Goal: Information Seeking & Learning: Understand process/instructions

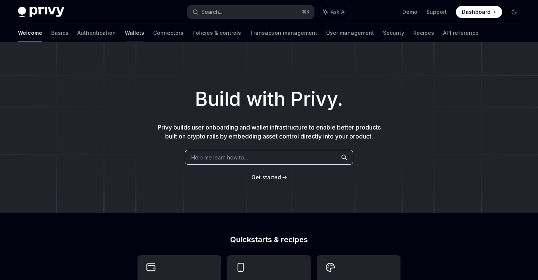
click at [125, 35] on link "Wallets" at bounding box center [134, 33] width 19 height 18
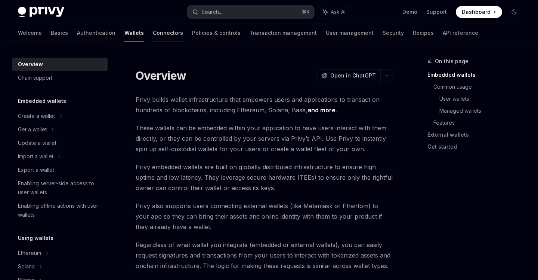
click at [153, 31] on link "Connectors" at bounding box center [168, 33] width 30 height 18
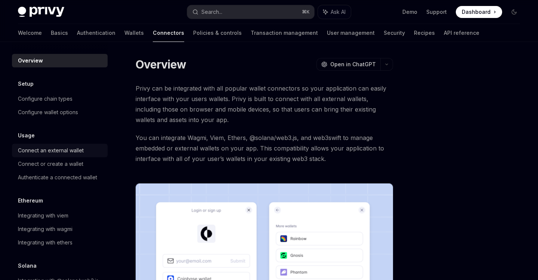
click at [82, 145] on link "Connect an external wallet" at bounding box center [60, 150] width 96 height 13
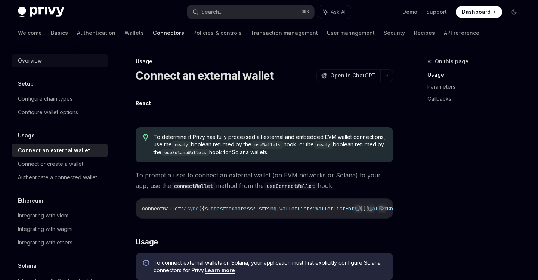
click at [41, 60] on div "Overview" at bounding box center [30, 60] width 24 height 9
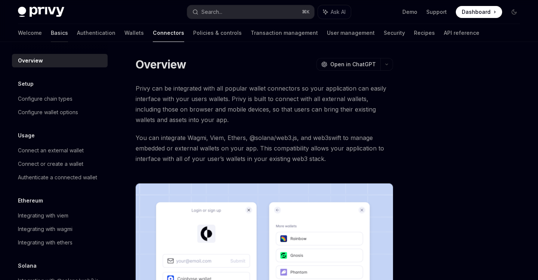
click at [51, 35] on link "Basics" at bounding box center [59, 33] width 17 height 18
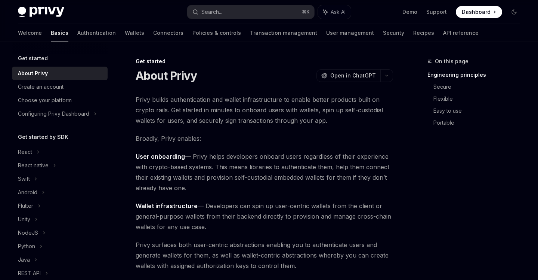
click at [477, 14] on span "Dashboard" at bounding box center [476, 11] width 29 height 7
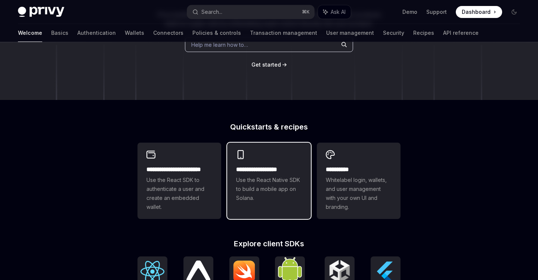
scroll to position [315, 0]
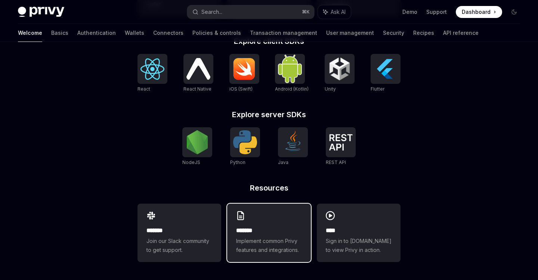
click at [284, 231] on h2 "*******" at bounding box center [269, 230] width 66 height 9
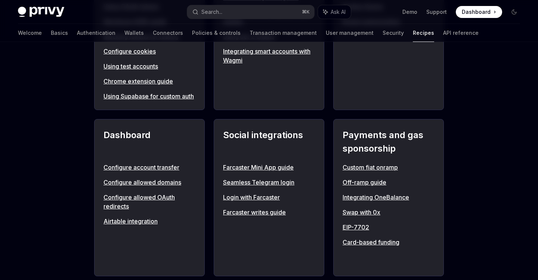
scroll to position [437, 0]
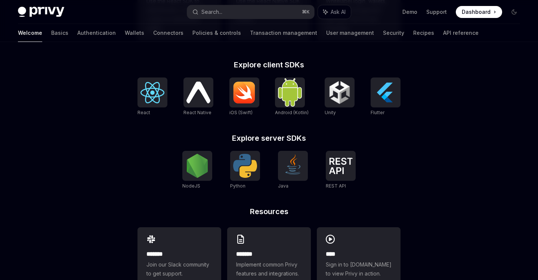
scroll to position [173, 0]
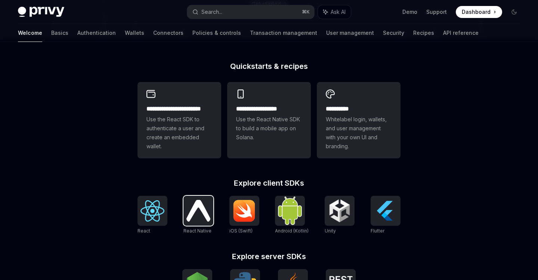
click at [211, 204] on img at bounding box center [199, 210] width 24 height 21
type textarea "*"
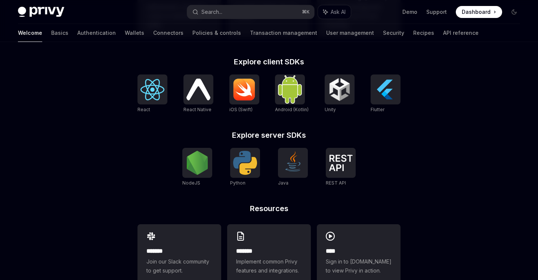
scroll to position [280, 0]
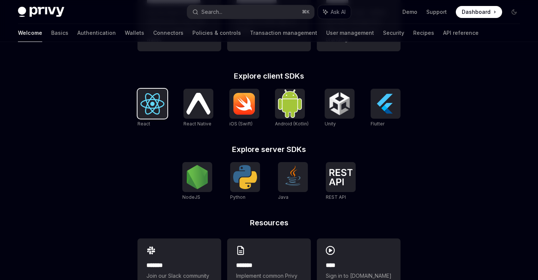
click at [147, 104] on img at bounding box center [153, 103] width 24 height 21
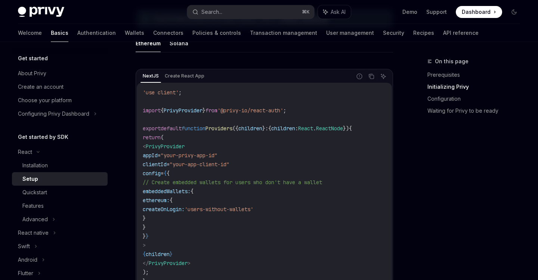
scroll to position [245, 0]
click at [283, 108] on span "'@privy-io/react-auth'" at bounding box center [251, 108] width 66 height 7
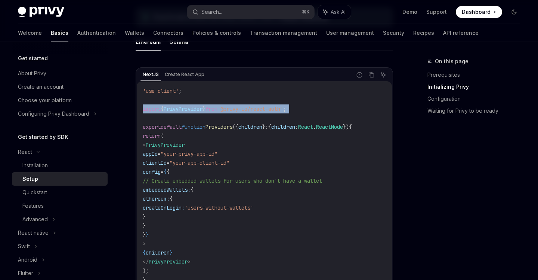
click at [283, 108] on span "'@privy-io/react-auth'" at bounding box center [251, 108] width 66 height 7
copy code "import { PrivyProvider } from '@privy-io/react-auth' ;"
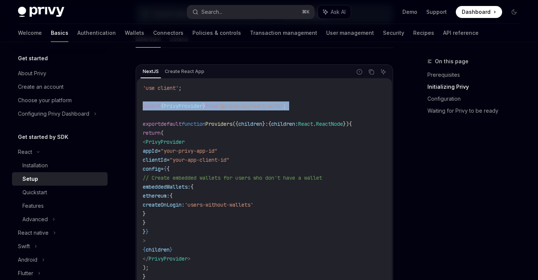
scroll to position [250, 0]
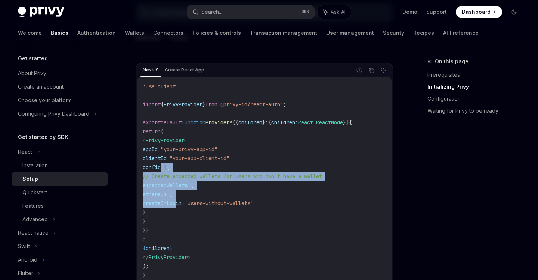
drag, startPoint x: 164, startPoint y: 168, endPoint x: 178, endPoint y: 202, distance: 36.4
click at [178, 202] on code "'use client' ; import { PrivyProvider } from '@privy-io/react-auth' ; export de…" at bounding box center [264, 180] width 243 height 197
click at [228, 182] on code "'use client' ; import { PrivyProvider } from '@privy-io/react-auth' ; export de…" at bounding box center [264, 180] width 243 height 197
drag, startPoint x: 163, startPoint y: 172, endPoint x: 175, endPoint y: 228, distance: 57.4
click at [175, 228] on code "'use client' ; import { PrivyProvider } from '@privy-io/react-auth' ; export de…" at bounding box center [264, 180] width 243 height 197
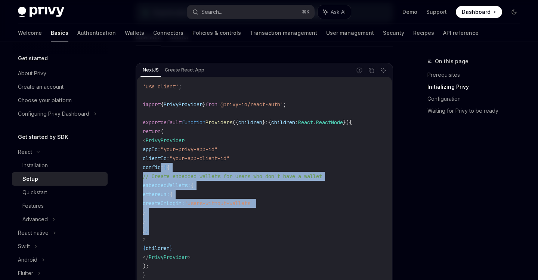
drag, startPoint x: 162, startPoint y: 149, endPoint x: 257, endPoint y: 160, distance: 95.7
click at [257, 160] on code "'use client' ; import { PrivyProvider } from '@privy-io/react-auth' ; export de…" at bounding box center [264, 180] width 243 height 197
copy code "appId = "your-privy-app-id" clientId = "your-app-client-id""
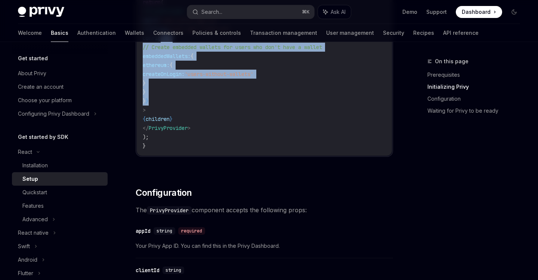
scroll to position [398, 0]
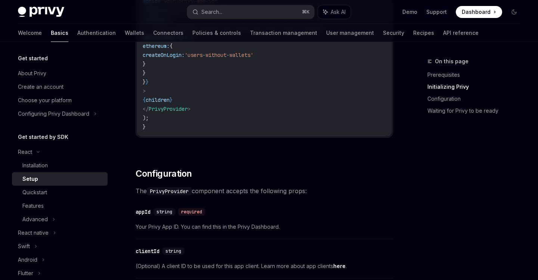
drag, startPoint x: 269, startPoint y: 155, endPoint x: 266, endPoint y: 159, distance: 4.8
click at [266, 159] on div "​ Prerequisites Before you begin, make sure you have set up your Privy app and …" at bounding box center [265, 246] width 258 height 1100
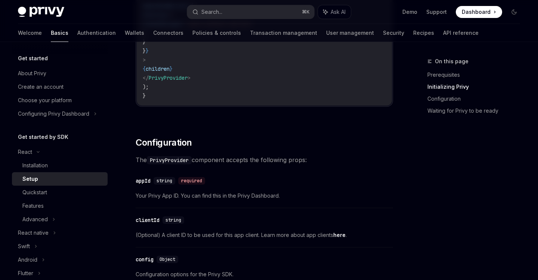
scroll to position [448, 0]
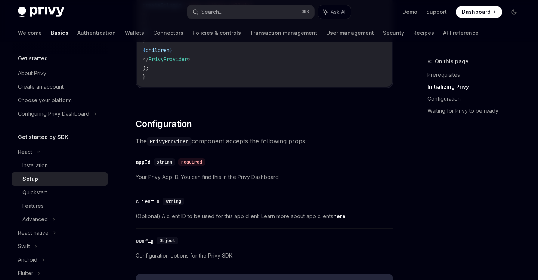
click at [484, 7] on span at bounding box center [479, 12] width 46 height 12
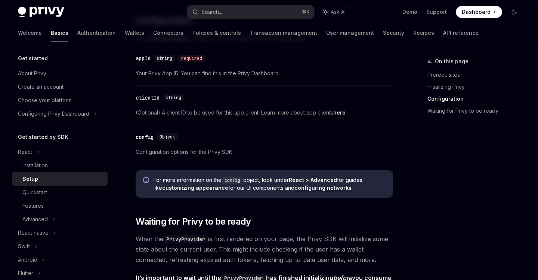
scroll to position [644, 0]
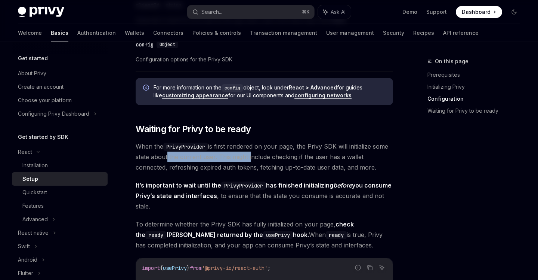
drag, startPoint x: 164, startPoint y: 159, endPoint x: 249, endPoint y: 159, distance: 84.9
click at [249, 159] on span "When the PrivyProvider is first rendered on your page, the Privy SDK will initi…" at bounding box center [265, 156] width 258 height 31
click at [286, 159] on span "When the PrivyProvider is first rendered on your page, the Privy SDK will initi…" at bounding box center [265, 156] width 258 height 31
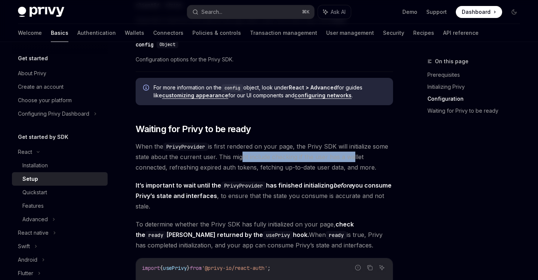
drag, startPoint x: 239, startPoint y: 160, endPoint x: 367, endPoint y: 160, distance: 127.9
click at [367, 160] on span "When the PrivyProvider is first rendered on your page, the Privy SDK will initi…" at bounding box center [265, 156] width 258 height 31
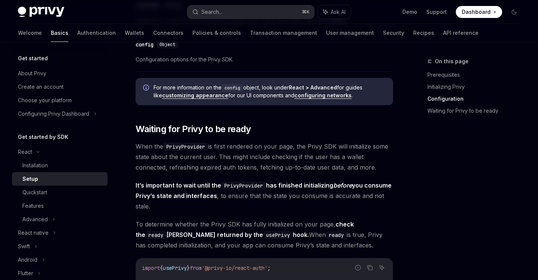
click at [288, 170] on span "When the PrivyProvider is first rendered on your page, the Privy SDK will initi…" at bounding box center [265, 156] width 258 height 31
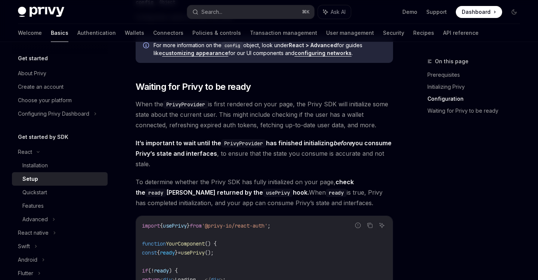
scroll to position [687, 0]
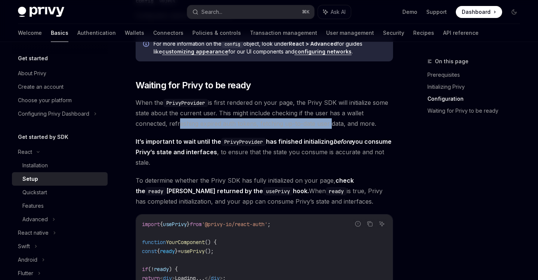
drag, startPoint x: 250, startPoint y: 129, endPoint x: 327, endPoint y: 129, distance: 77.4
click at [327, 129] on span "When the PrivyProvider is first rendered on your page, the Privy SDK will initi…" at bounding box center [265, 112] width 258 height 31
click at [329, 127] on span "When the PrivyProvider is first rendered on your page, the Privy SDK will initi…" at bounding box center [265, 112] width 258 height 31
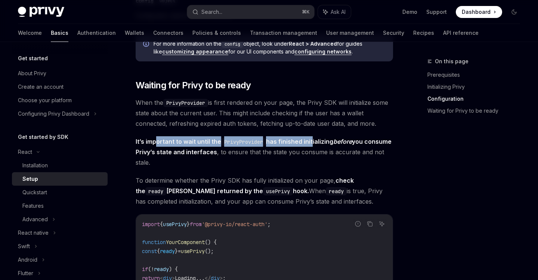
drag, startPoint x: 156, startPoint y: 145, endPoint x: 314, endPoint y: 145, distance: 158.5
click at [314, 145] on strong "It’s important to wait until the PrivyProvider has finished initializing before…" at bounding box center [264, 147] width 256 height 18
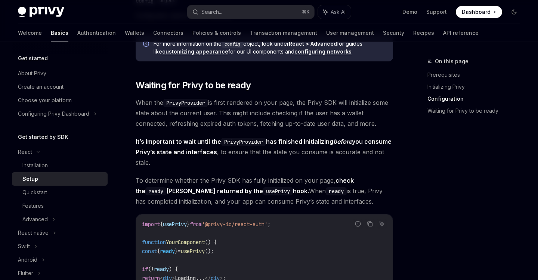
click at [352, 145] on em "before" at bounding box center [343, 141] width 19 height 7
drag, startPoint x: 183, startPoint y: 152, endPoint x: 296, endPoint y: 152, distance: 112.5
click at [296, 152] on span "It’s important to wait until the PrivyProvider has finished initializing before…" at bounding box center [265, 151] width 258 height 31
click at [337, 152] on span "It’s important to wait until the PrivyProvider has finished initializing before…" at bounding box center [265, 151] width 258 height 31
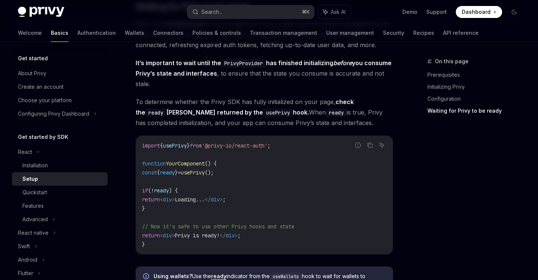
scroll to position [785, 0]
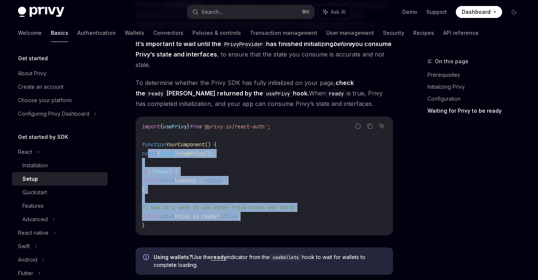
drag, startPoint x: 257, startPoint y: 219, endPoint x: 150, endPoint y: 157, distance: 123.1
click at [150, 157] on code "import { usePrivy } from '@privy-io/react-auth' ; function YourComponent () { c…" at bounding box center [264, 176] width 245 height 108
copy code "const { ready } = usePrivy (); if ( ! ready ) { return < div > Loading... </ di…"
click at [280, 163] on code "import { usePrivy } from '@privy-io/react-auth' ; function YourComponent () { c…" at bounding box center [264, 176] width 245 height 108
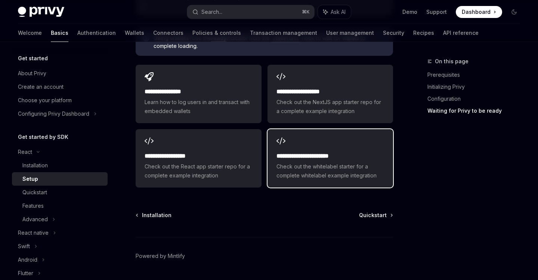
scroll to position [1028, 0]
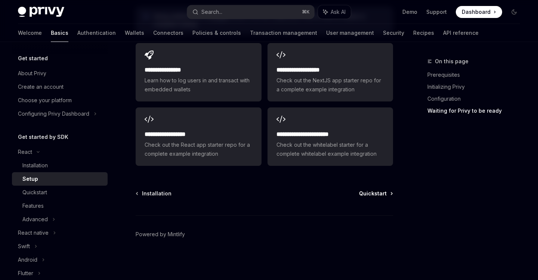
click at [382, 191] on span "Quickstart" at bounding box center [373, 193] width 28 height 7
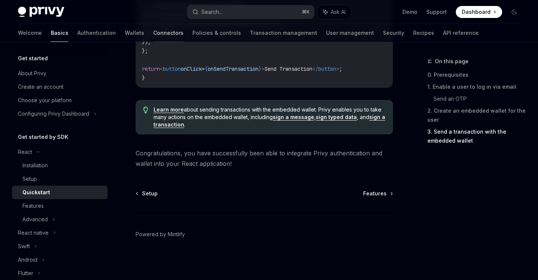
click at [153, 34] on link "Connectors" at bounding box center [168, 33] width 30 height 18
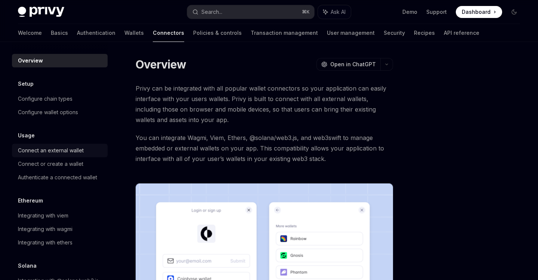
click at [67, 155] on link "Connect an external wallet" at bounding box center [60, 150] width 96 height 13
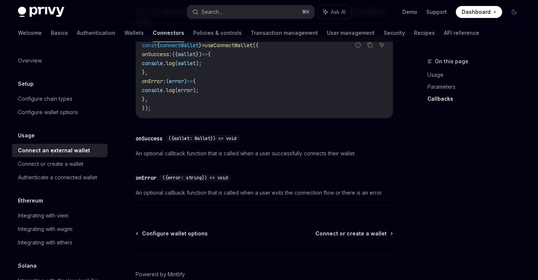
scroll to position [550, 0]
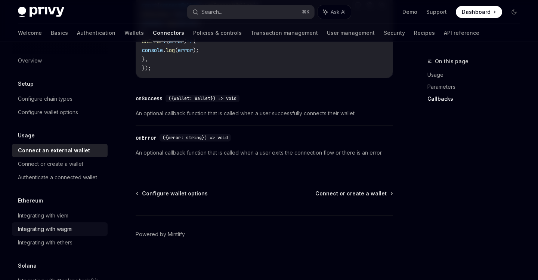
click at [68, 230] on div "Integrating with wagmi" at bounding box center [45, 228] width 55 height 9
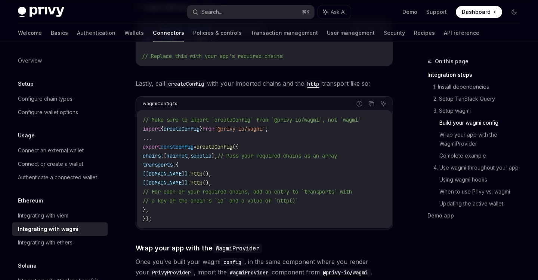
scroll to position [824, 0]
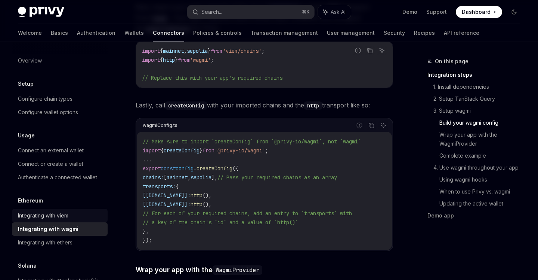
click at [68, 214] on div "Integrating with viem" at bounding box center [43, 215] width 50 height 9
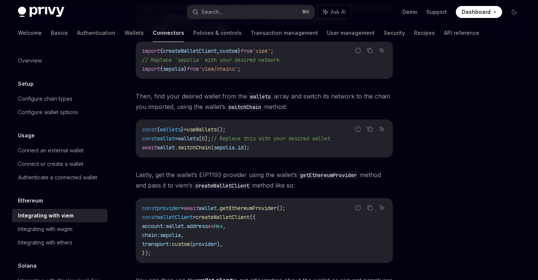
scroll to position [140, 0]
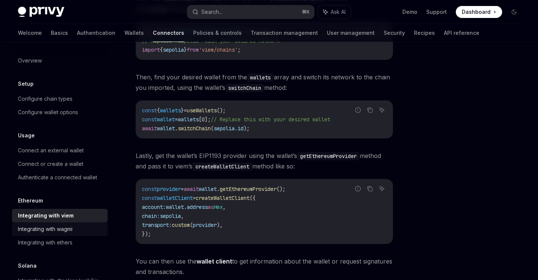
click at [63, 232] on div "Integrating with wagmi" at bounding box center [45, 228] width 55 height 9
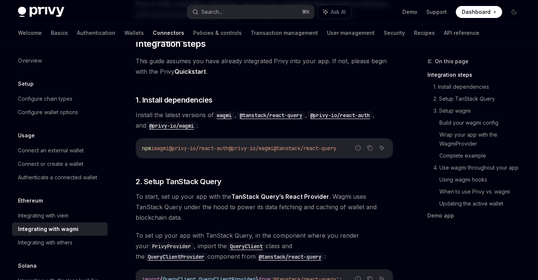
scroll to position [134, 0]
drag, startPoint x: 245, startPoint y: 148, endPoint x: 345, endPoint y: 152, distance: 100.3
click at [345, 152] on code "npm i wagmi @privy-io/react-auth @privy-io/wagmi @tanstack/react-query" at bounding box center [264, 148] width 245 height 9
click at [312, 151] on span "@tanstack/react-query" at bounding box center [305, 148] width 63 height 7
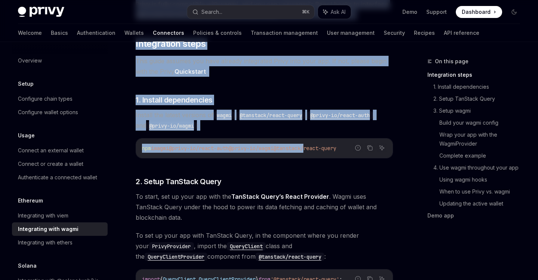
drag, startPoint x: 323, startPoint y: 151, endPoint x: 405, endPoint y: 147, distance: 81.6
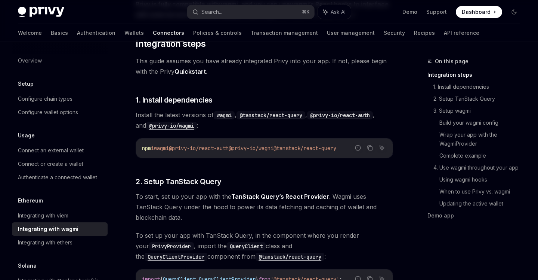
click at [334, 149] on span "@tanstack/react-query" at bounding box center [305, 148] width 63 height 7
click at [369, 151] on button "Copy the contents from the code block" at bounding box center [370, 148] width 10 height 10
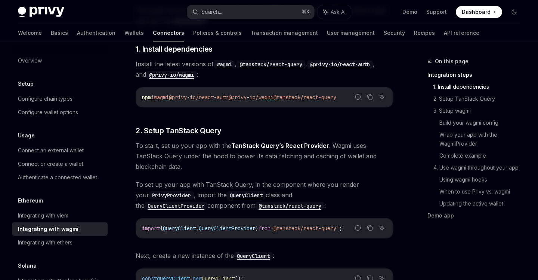
scroll to position [266, 0]
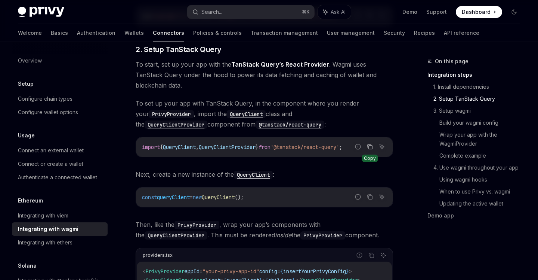
click at [369, 147] on icon "Copy the contents from the code block" at bounding box center [370, 147] width 6 height 6
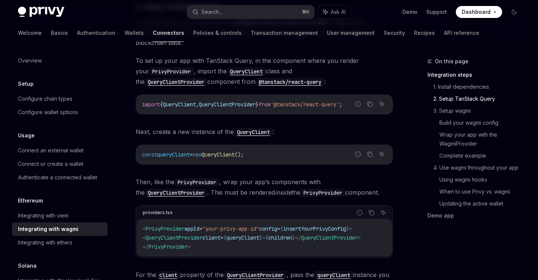
scroll to position [323, 0]
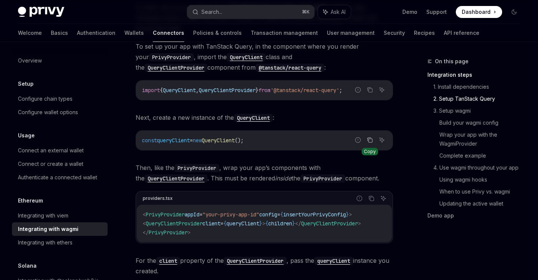
click at [372, 138] on icon "Copy the contents from the code block" at bounding box center [370, 140] width 6 height 6
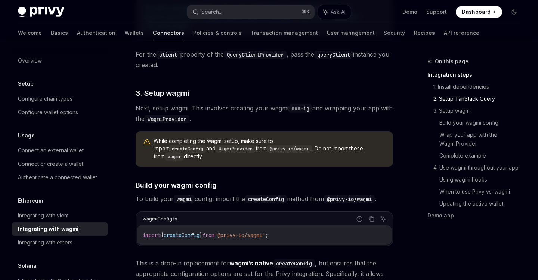
scroll to position [632, 0]
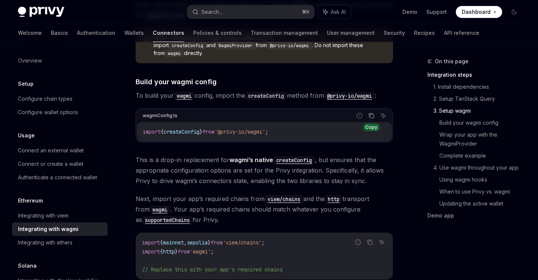
click at [374, 113] on button "Copy the contents from the code block" at bounding box center [372, 116] width 10 height 10
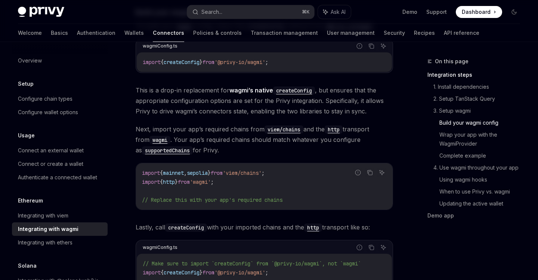
scroll to position [703, 0]
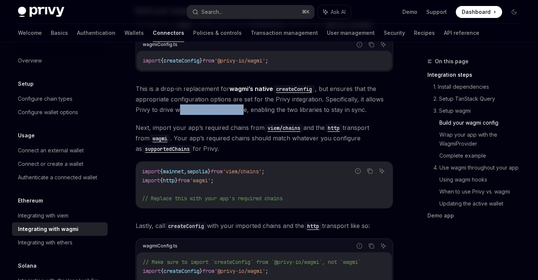
drag, startPoint x: 179, startPoint y: 105, endPoint x: 244, endPoint y: 105, distance: 65.4
click at [244, 105] on span "This is a drop-in replacement for wagmi’s native createConfig , but ensures tha…" at bounding box center [265, 98] width 258 height 31
click at [261, 105] on span "This is a drop-in replacement for wagmi’s native createConfig , but ensures tha…" at bounding box center [265, 98] width 258 height 31
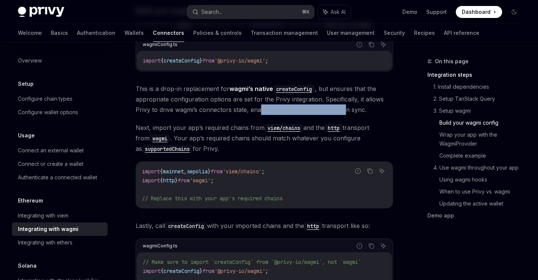
drag, startPoint x: 260, startPoint y: 106, endPoint x: 346, endPoint y: 104, distance: 86.0
click at [346, 104] on span "This is a drop-in replacement for wagmi’s native createConfig , but ensures tha…" at bounding box center [265, 98] width 258 height 31
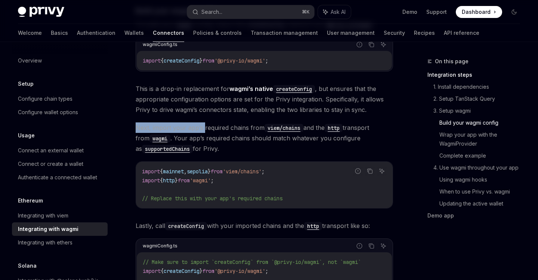
drag, startPoint x: 137, startPoint y: 120, endPoint x: 202, endPoint y: 119, distance: 65.1
click at [202, 122] on span "Next, import your app’s required chains from viem/chains and the http transport…" at bounding box center [265, 137] width 258 height 31
click at [209, 122] on span "Next, import your app’s required chains from viem/chains and the http transport…" at bounding box center [265, 137] width 258 height 31
click at [373, 168] on button "Copy the contents from the code block" at bounding box center [370, 171] width 10 height 10
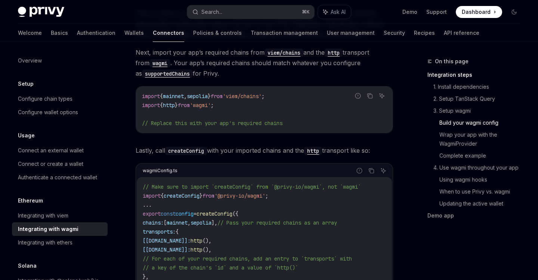
scroll to position [803, 0]
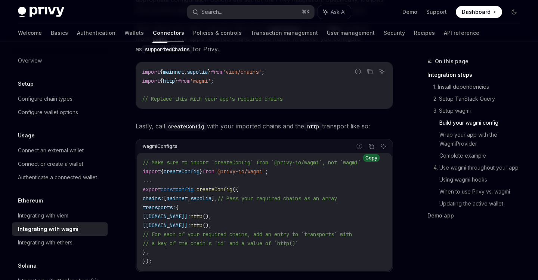
click at [368, 141] on button "Copy the contents from the code block" at bounding box center [372, 146] width 10 height 10
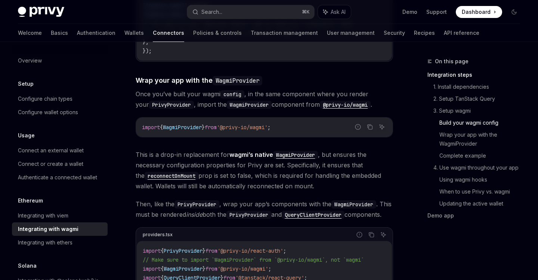
scroll to position [1035, 0]
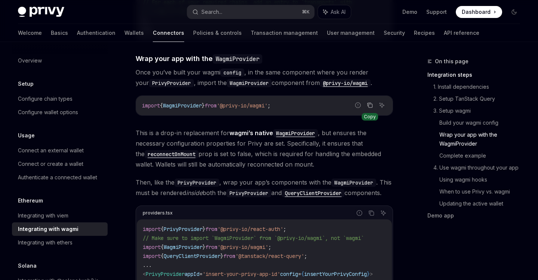
click at [368, 104] on icon "Copy the contents from the code block" at bounding box center [370, 104] width 4 height 3
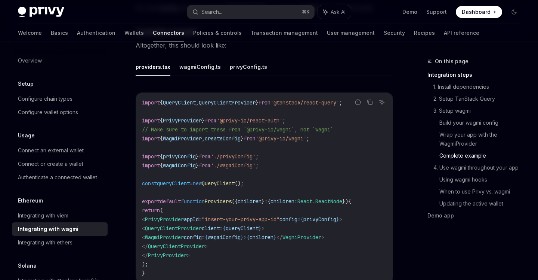
scroll to position [1404, 0]
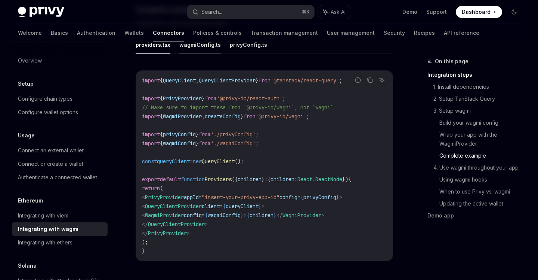
click at [207, 53] on button "wagmiConfig.ts" at bounding box center [200, 45] width 42 height 18
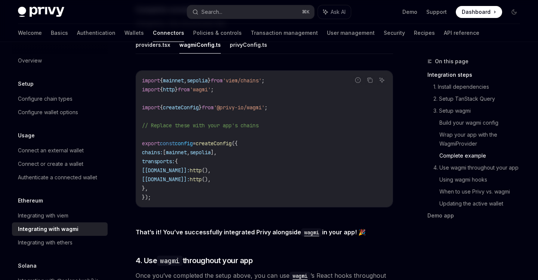
type textarea "*"
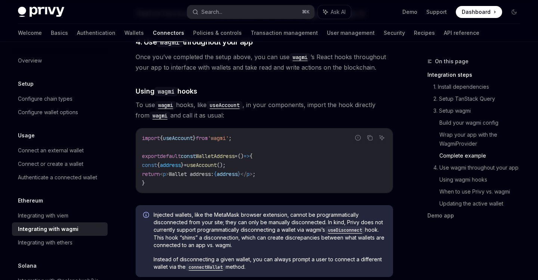
scroll to position [1624, 0]
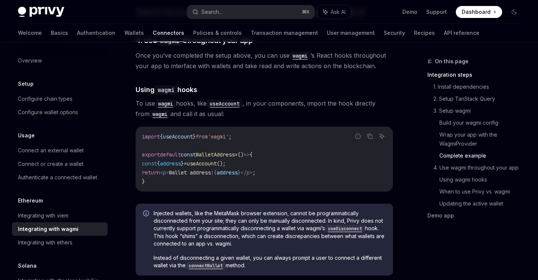
drag, startPoint x: 370, startPoint y: 150, endPoint x: 364, endPoint y: 164, distance: 15.1
click at [369, 139] on icon "Copy the contents from the code block" at bounding box center [370, 136] width 6 height 6
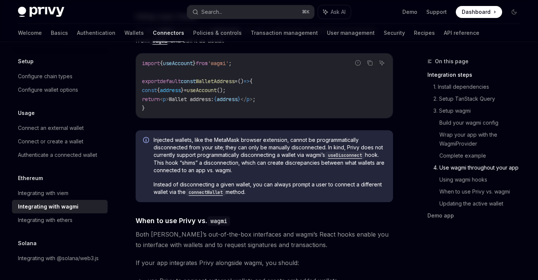
scroll to position [1684, 0]
